Goal: Information Seeking & Learning: Learn about a topic

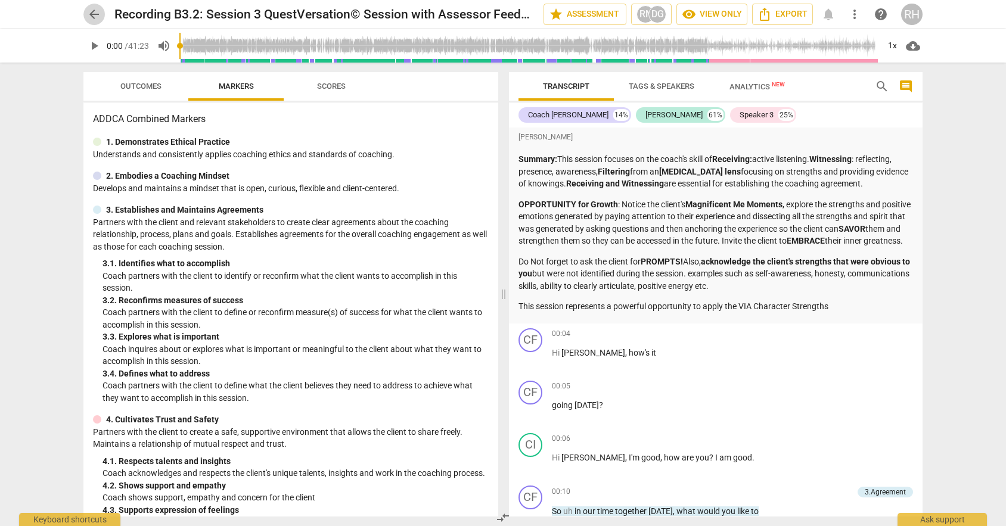
click at [94, 12] on span "arrow_back" at bounding box center [94, 14] width 14 height 14
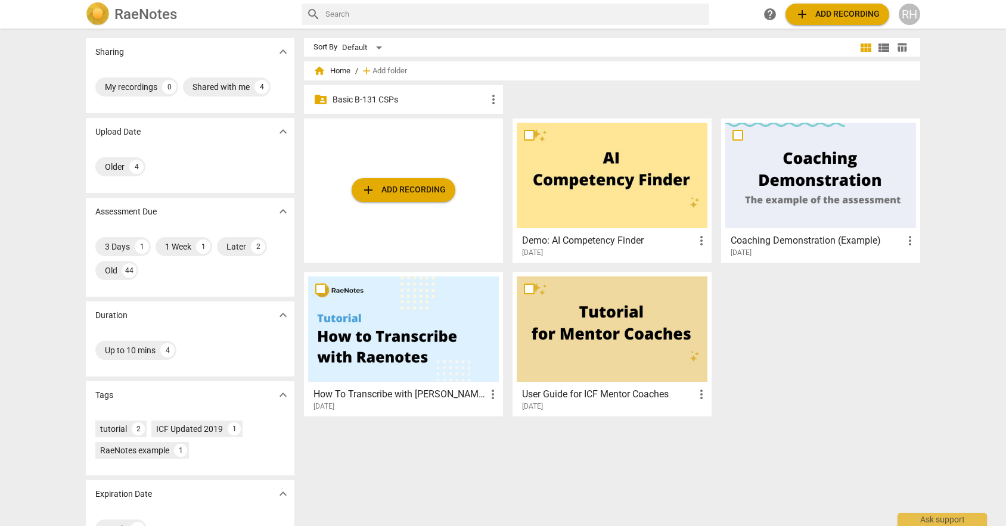
click at [383, 104] on p "Basic B-131 CSPs" at bounding box center [409, 100] width 154 height 13
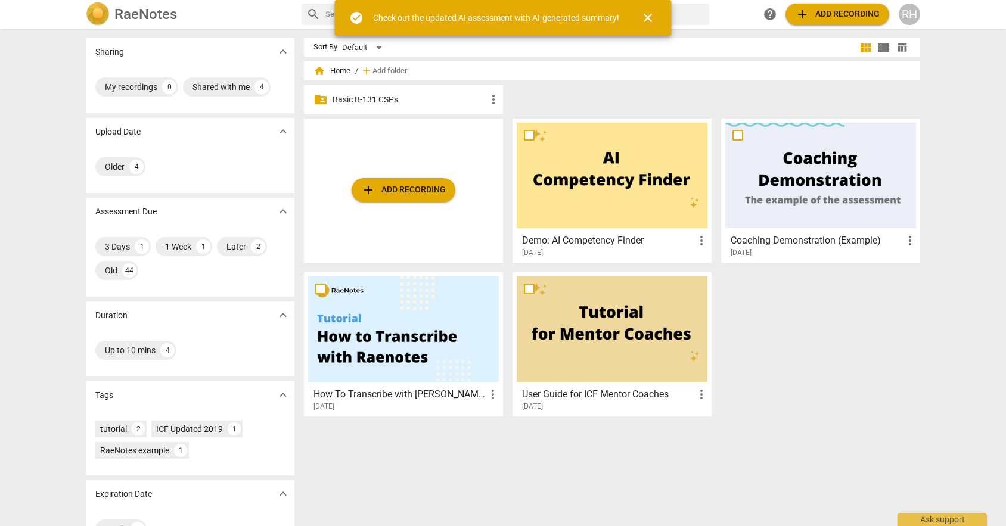
click at [372, 98] on p "Basic B-131 CSPs" at bounding box center [409, 100] width 154 height 13
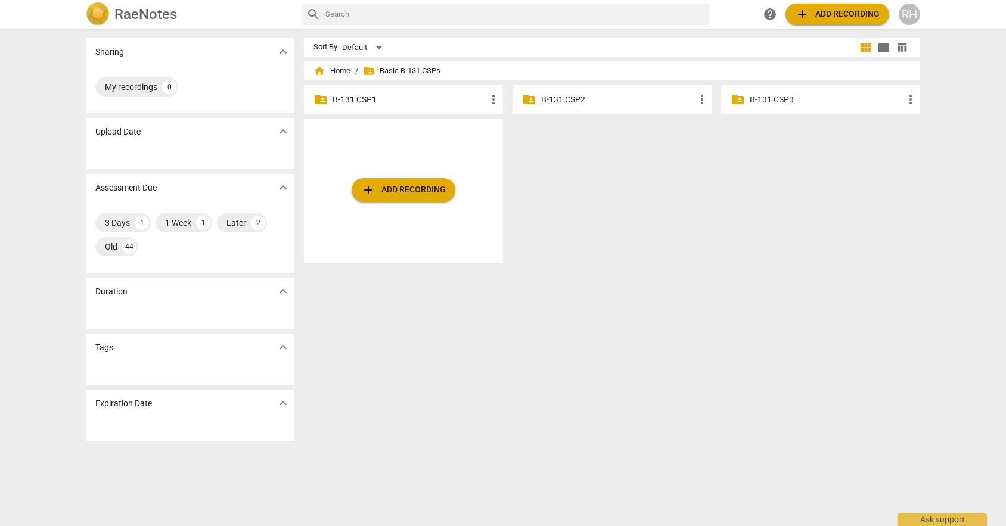
click at [613, 100] on p "B-131 CSP2" at bounding box center [618, 100] width 154 height 13
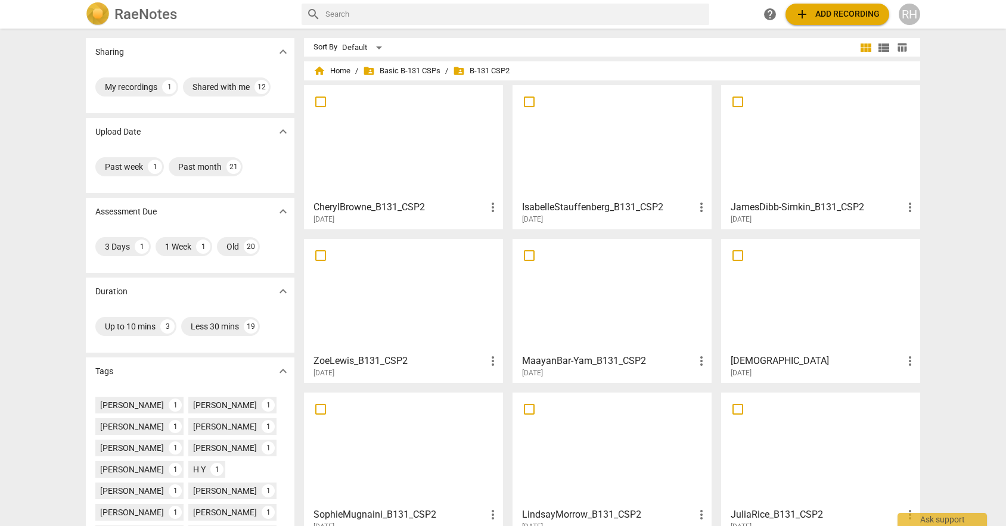
scroll to position [203, 0]
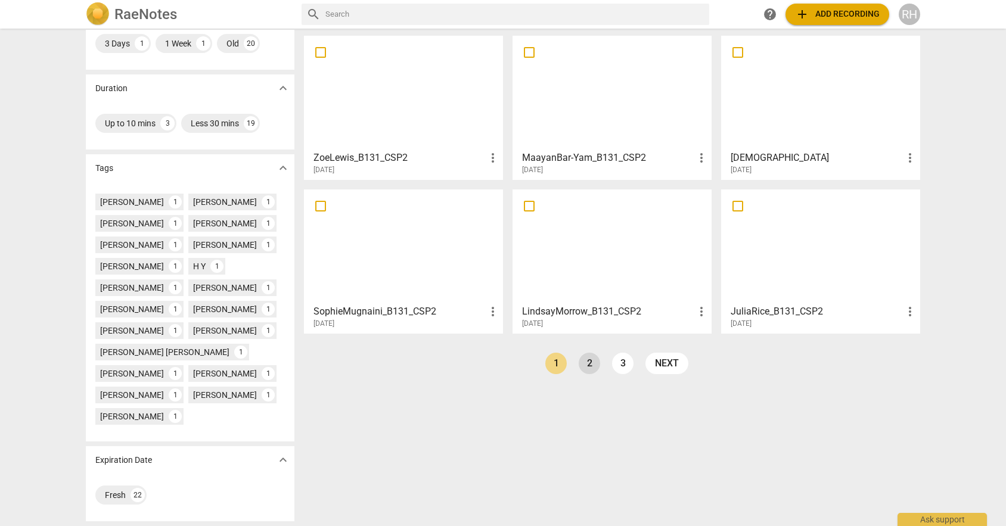
click at [586, 363] on link "2" at bounding box center [589, 363] width 21 height 21
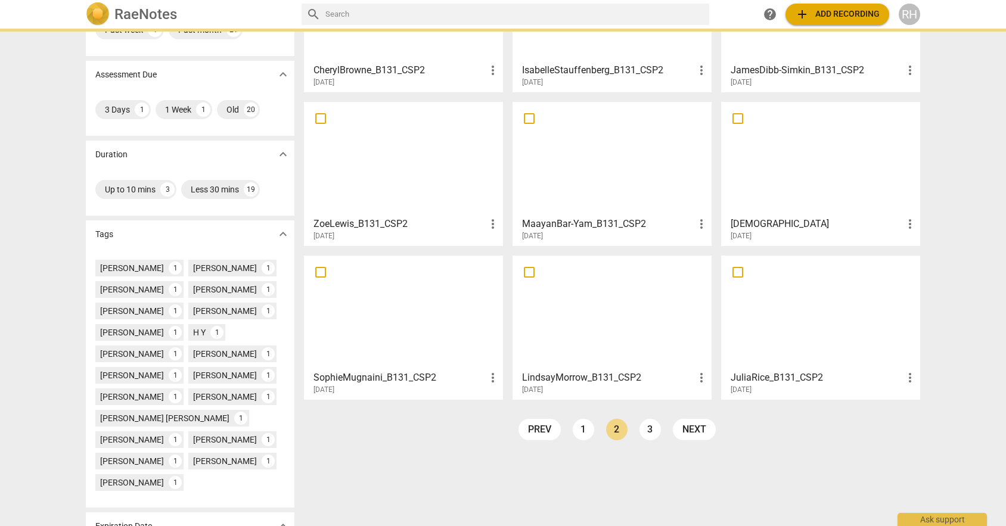
scroll to position [203, 0]
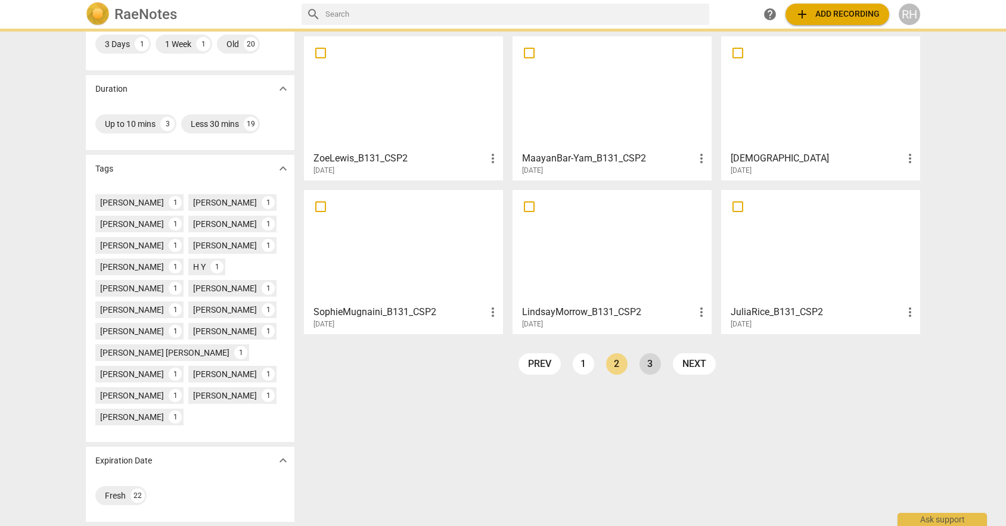
click at [643, 371] on link "3" at bounding box center [649, 363] width 21 height 21
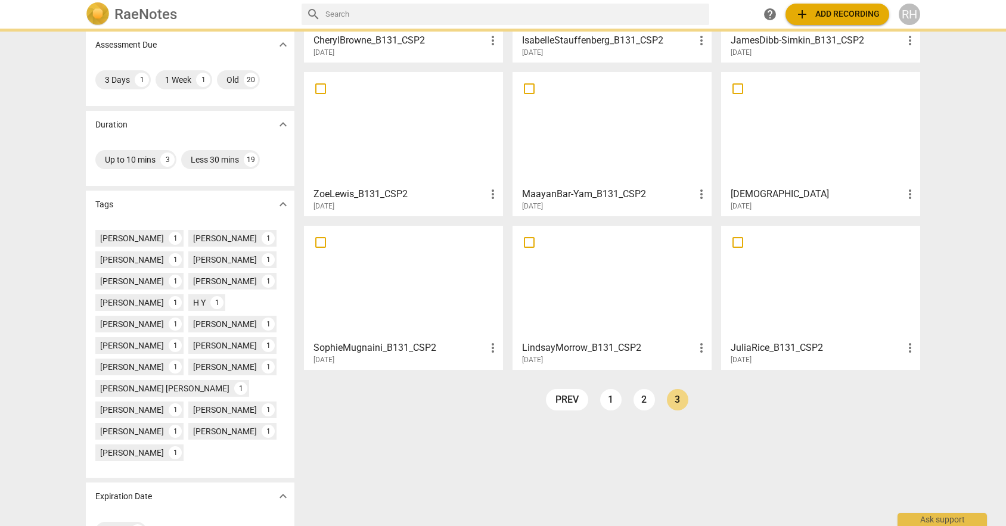
scroll to position [203, 0]
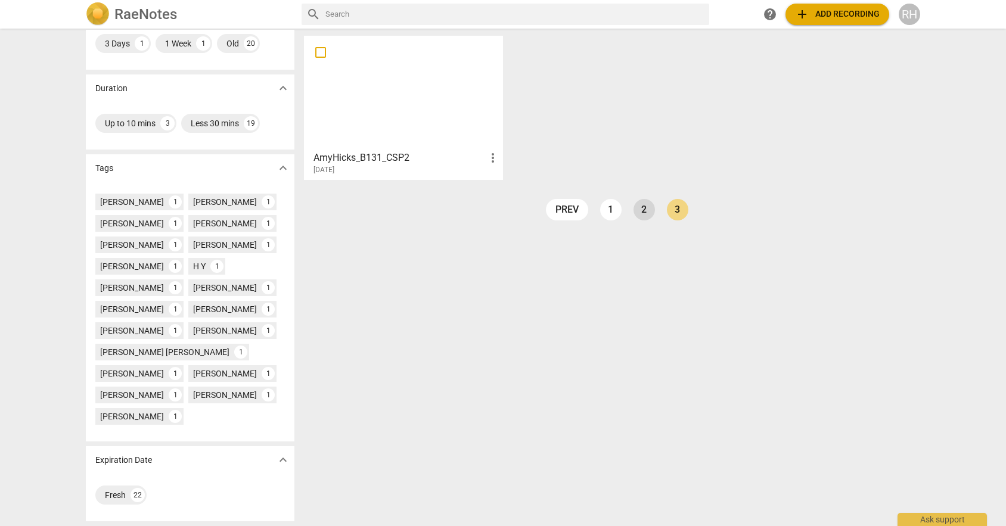
click at [637, 210] on link "2" at bounding box center [643, 209] width 21 height 21
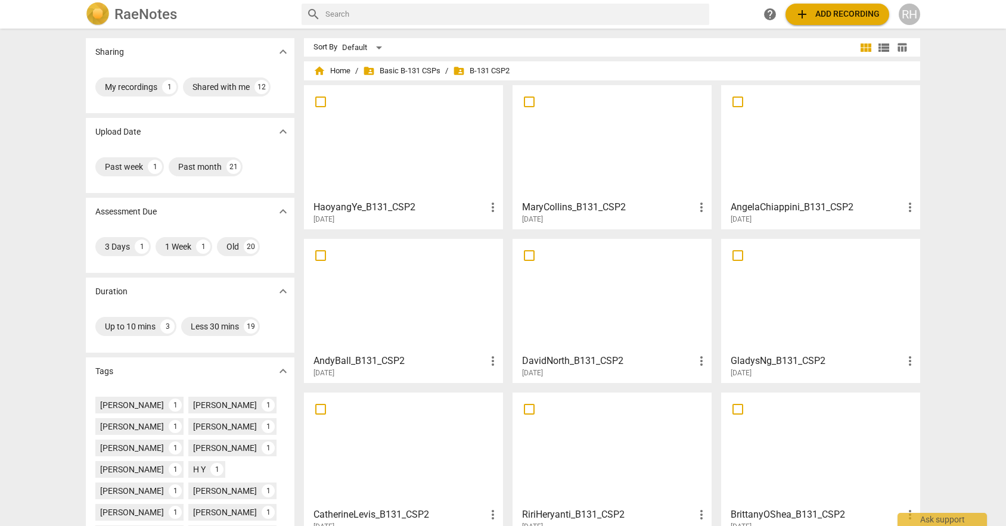
click at [577, 134] on div at bounding box center [612, 141] width 191 height 105
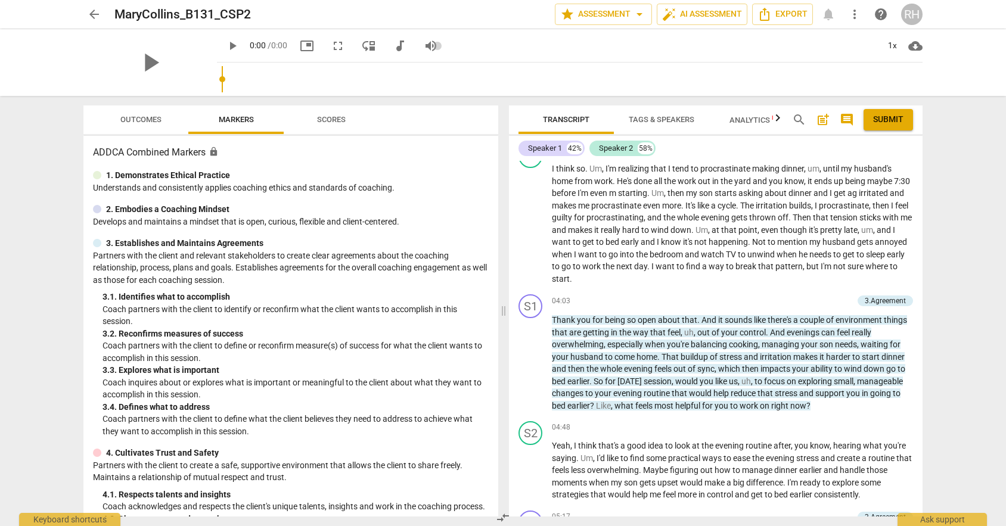
scroll to position [873, 0]
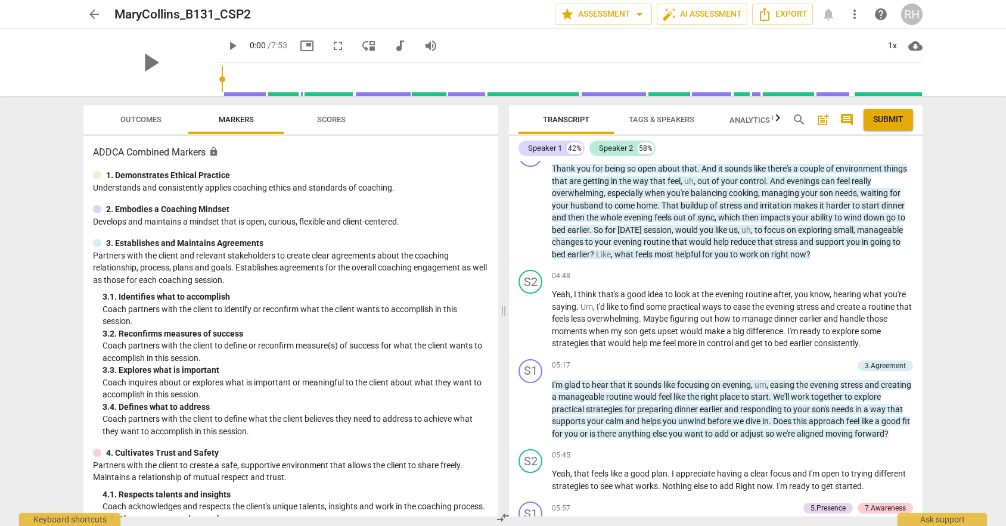
click at [98, 17] on span "arrow_back" at bounding box center [94, 14] width 14 height 14
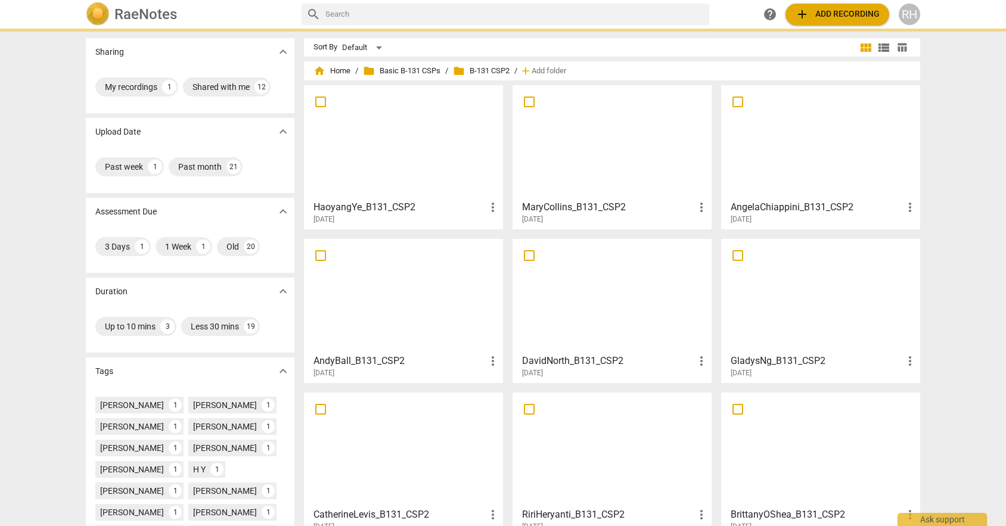
scroll to position [14, 0]
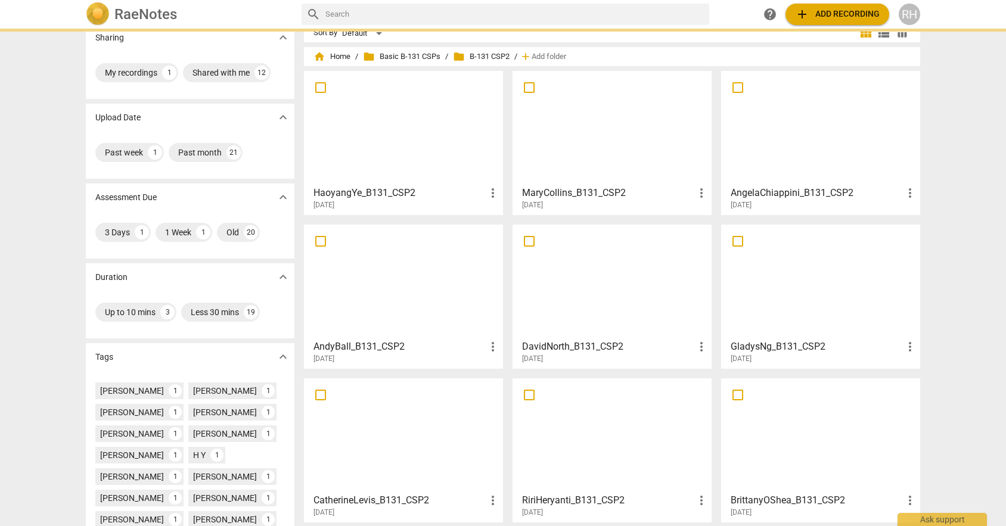
click at [596, 426] on div at bounding box center [612, 435] width 191 height 105
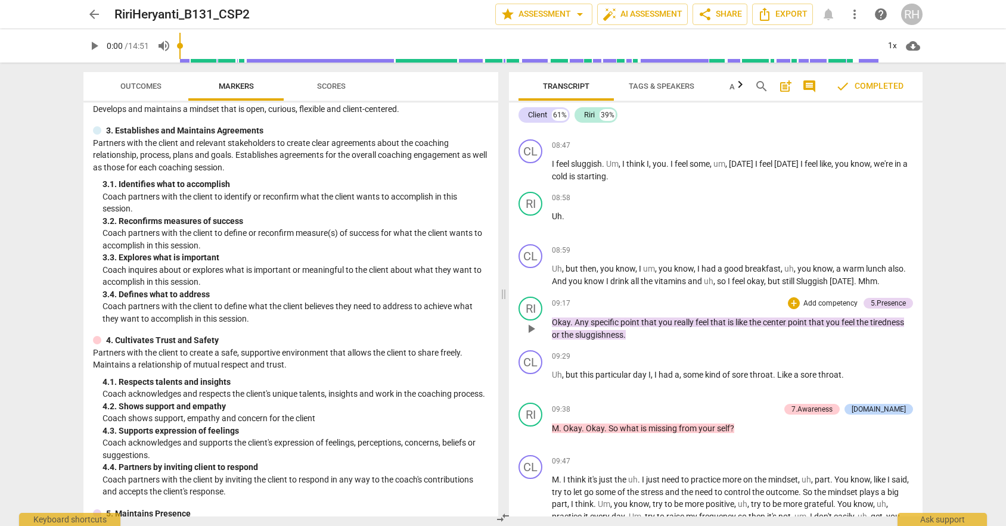
scroll to position [1425, 0]
drag, startPoint x: 562, startPoint y: 203, endPoint x: 595, endPoint y: 213, distance: 34.7
click at [595, 213] on div "08:58 + Add competency keyboard_arrow_right Uh ." at bounding box center [732, 213] width 361 height 43
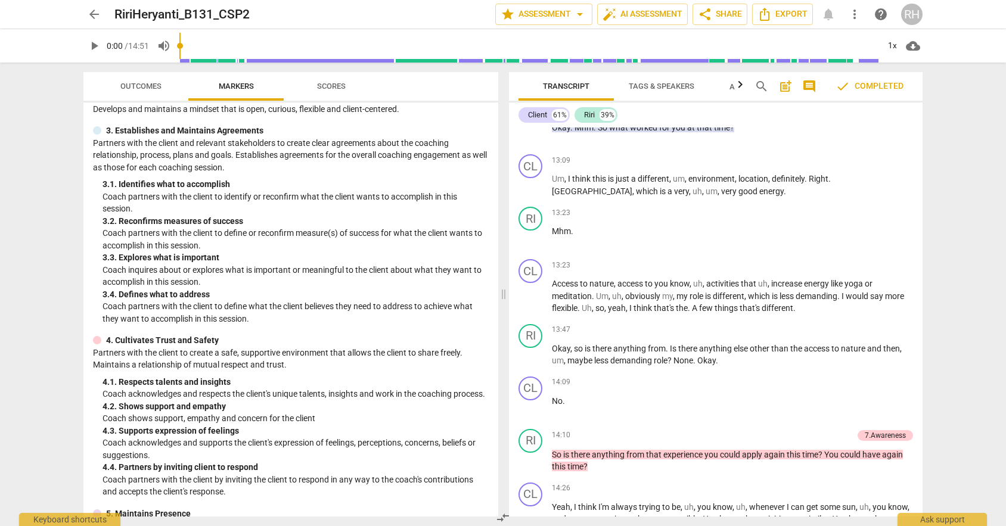
scroll to position [2326, 0]
